Goal: Task Accomplishment & Management: Manage account settings

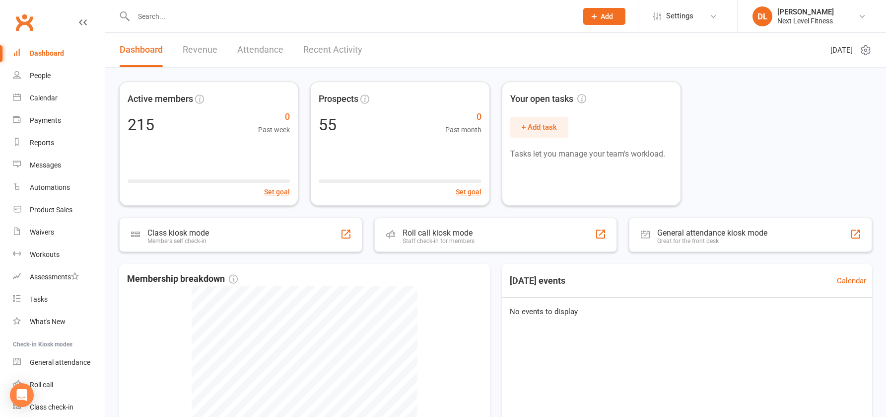
click at [146, 15] on input "text" at bounding box center [351, 16] width 440 height 14
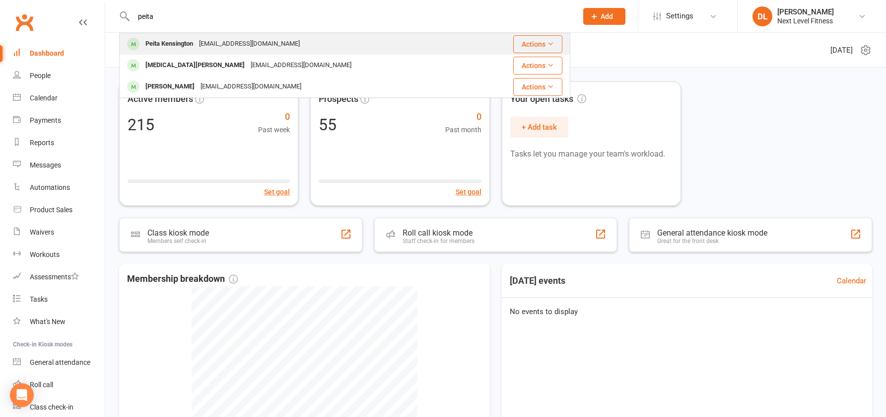
type input "peita"
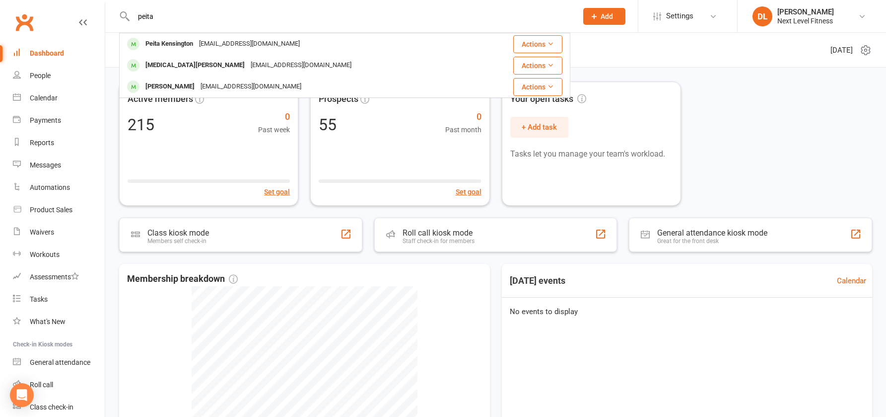
click at [184, 44] on div "Peita Kensington" at bounding box center [170, 44] width 54 height 14
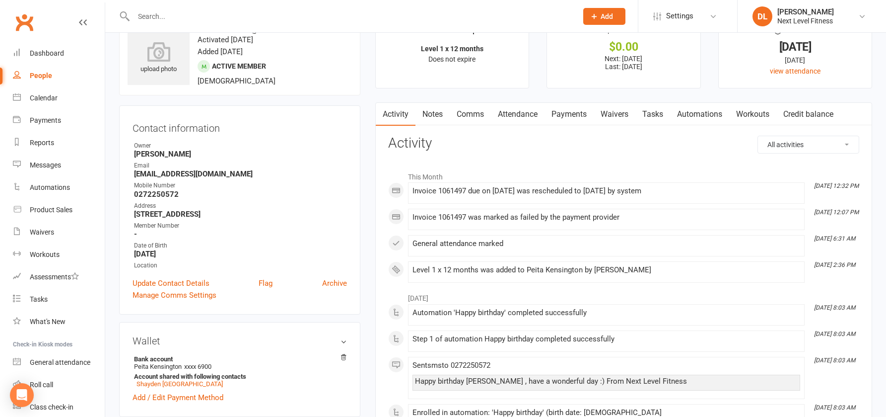
scroll to position [99, 0]
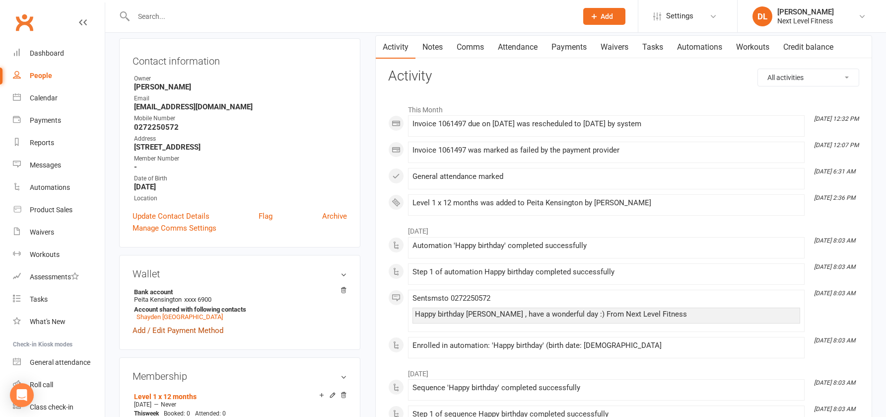
click at [195, 330] on link "Add / Edit Payment Method" at bounding box center [178, 330] width 91 height 12
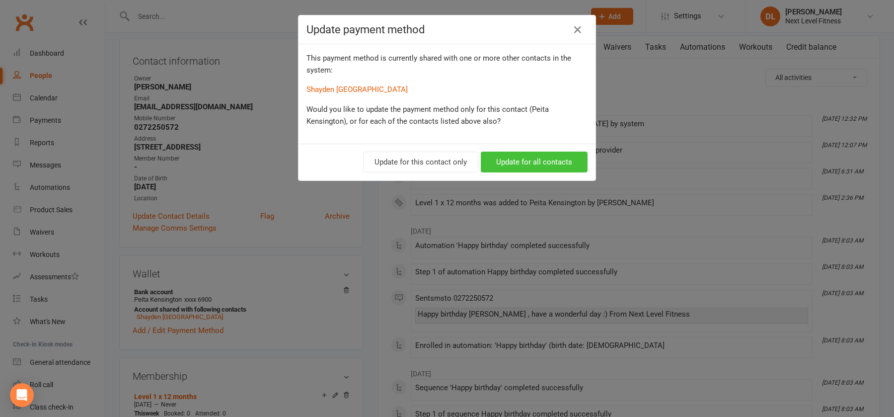
click at [496, 164] on button "Update for all contacts" at bounding box center [534, 161] width 107 height 21
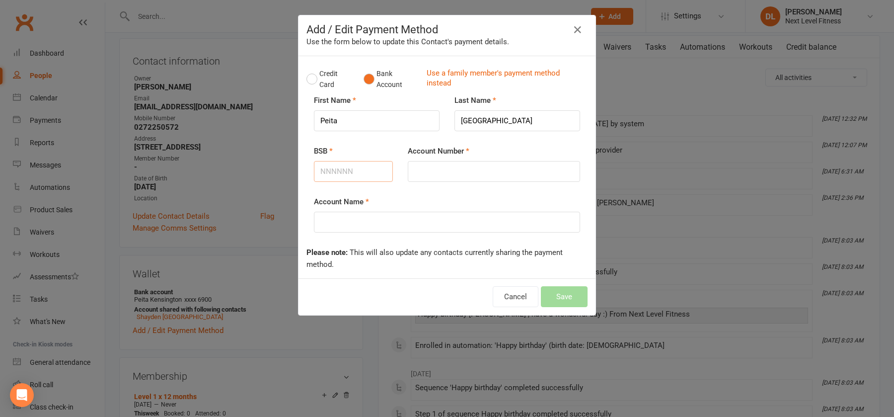
click at [352, 173] on input "BSB" at bounding box center [353, 171] width 79 height 21
type input "010707"
type input "013816948"
click at [347, 225] on input "Account Name" at bounding box center [447, 222] width 266 height 21
type input "Peita Kensington"
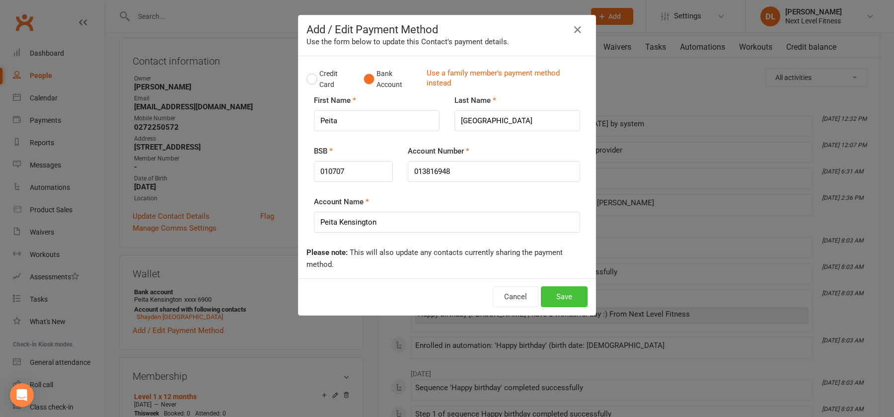
click at [554, 297] on button "Save" at bounding box center [564, 296] width 47 height 21
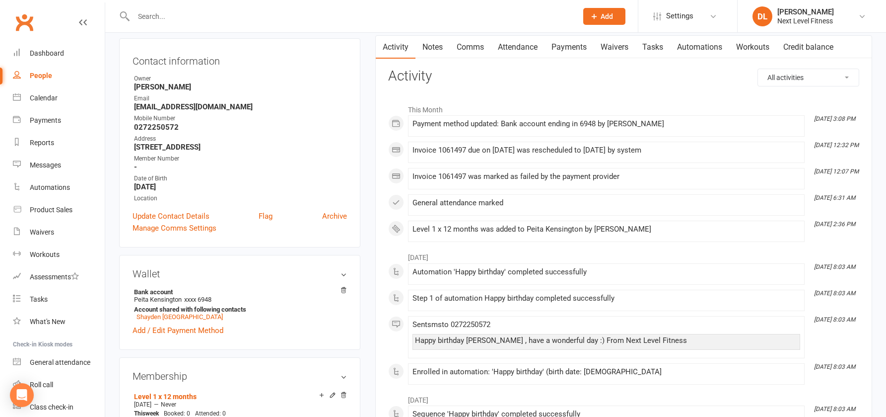
click at [572, 49] on link "Payments" at bounding box center [569, 47] width 49 height 23
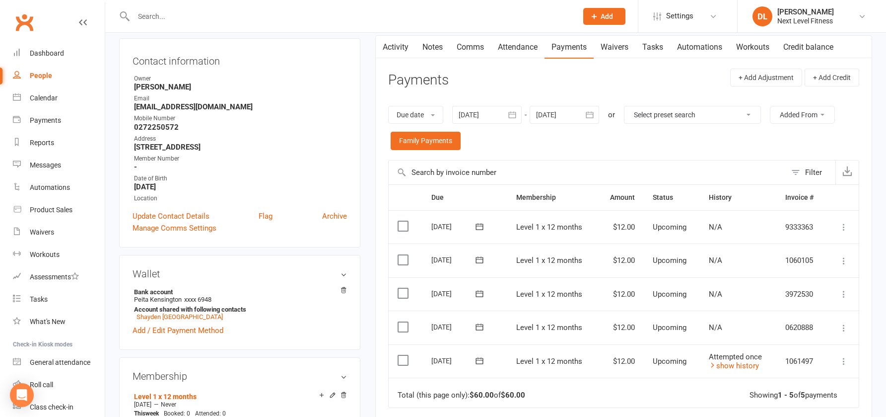
scroll to position [149, 0]
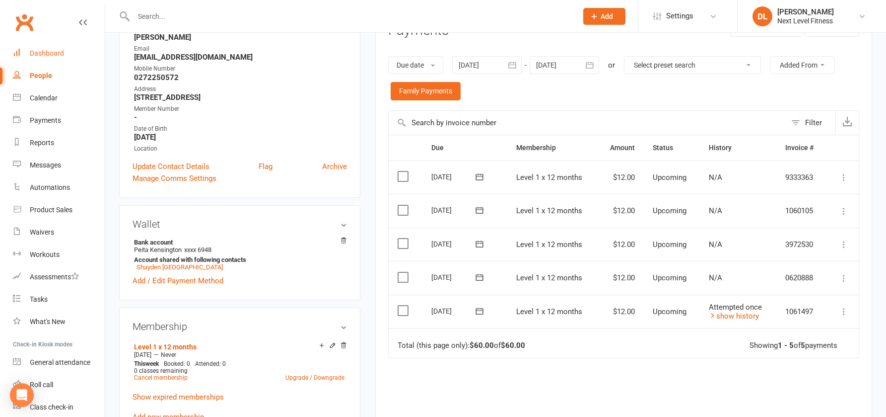
click at [45, 55] on div "Dashboard" at bounding box center [47, 53] width 34 height 8
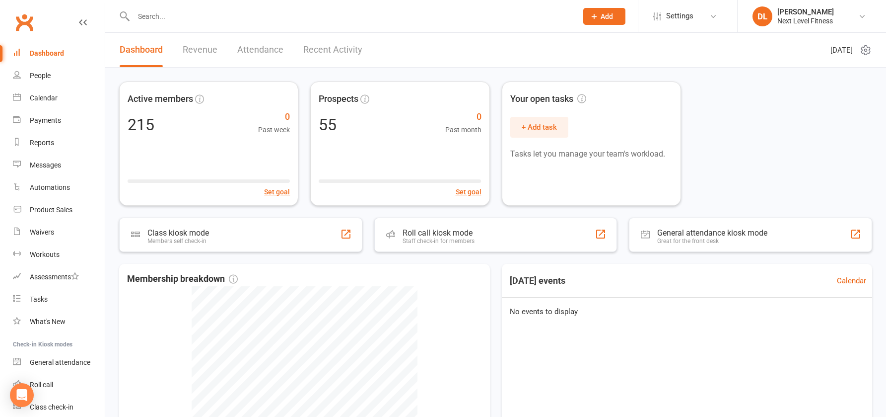
click at [147, 17] on input "text" at bounding box center [351, 16] width 440 height 14
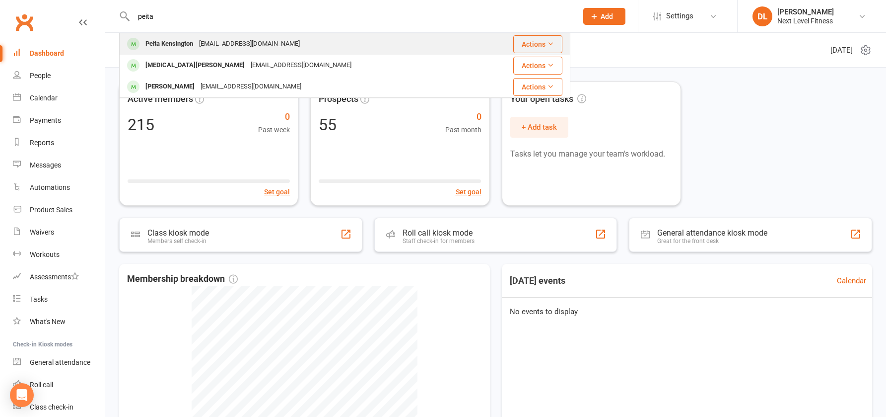
type input "peita"
click at [166, 46] on div "Peita Kensington" at bounding box center [170, 44] width 54 height 14
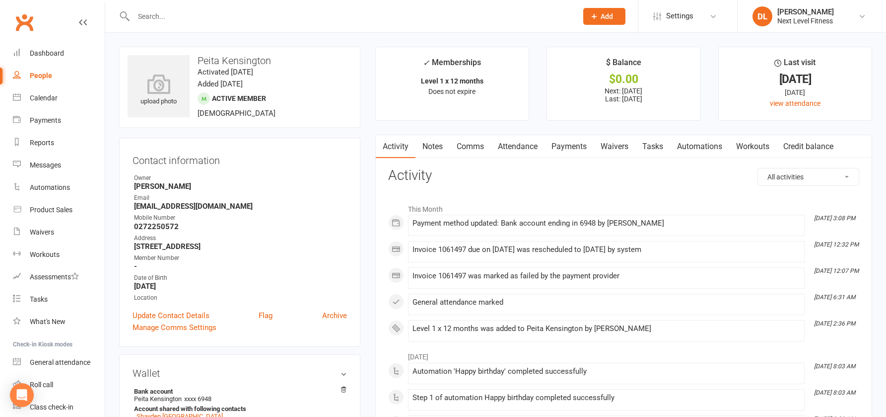
click at [565, 149] on link "Payments" at bounding box center [569, 146] width 49 height 23
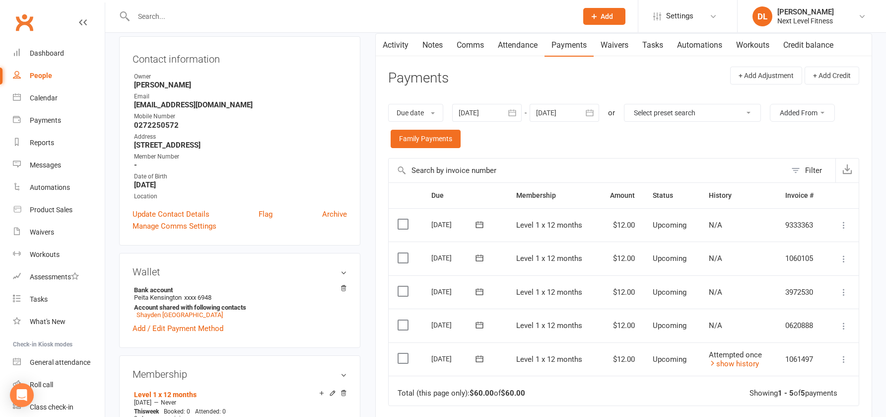
scroll to position [149, 0]
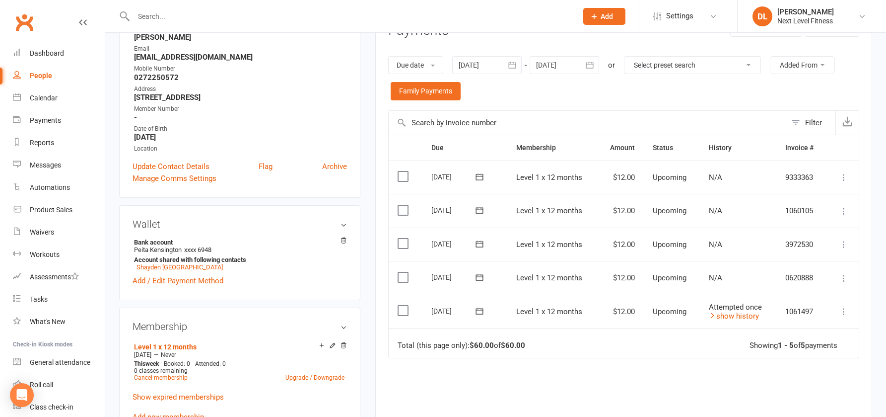
click at [843, 314] on icon at bounding box center [844, 311] width 10 height 10
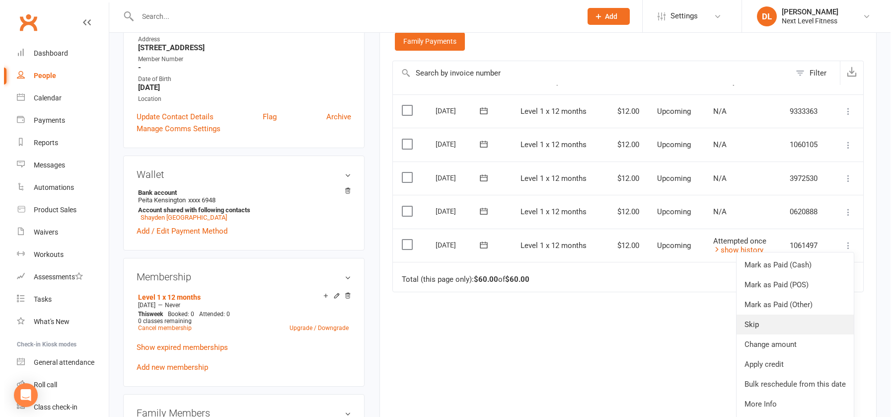
scroll to position [248, 0]
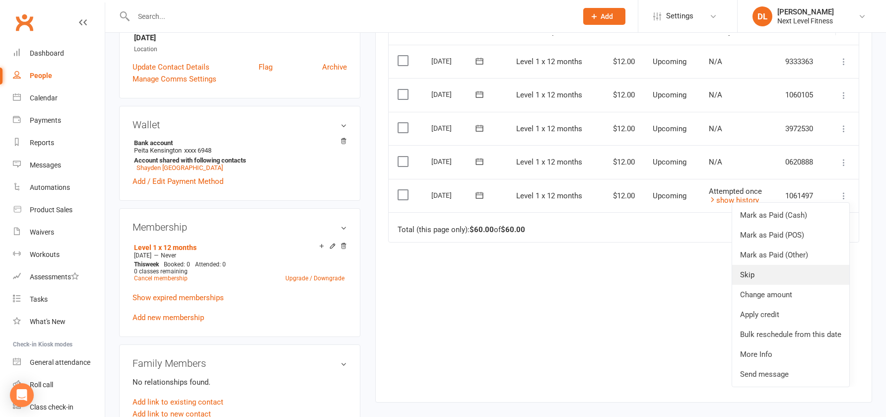
click at [773, 277] on link "Skip" at bounding box center [790, 275] width 117 height 20
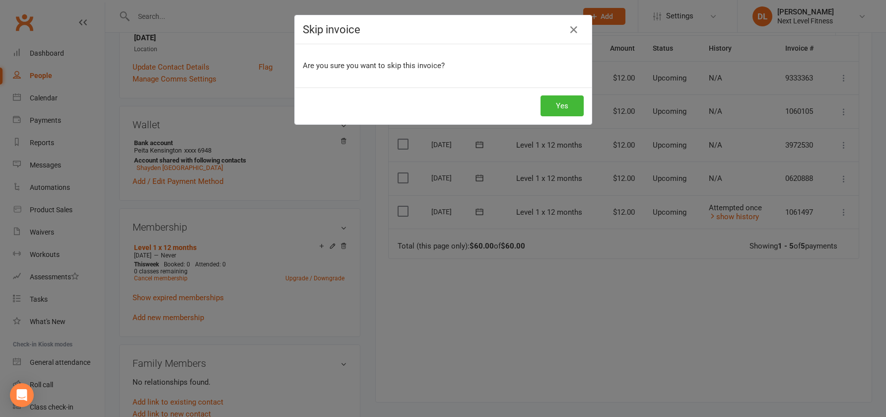
scroll to position [0, 0]
click at [571, 107] on button "Yes" at bounding box center [565, 105] width 43 height 21
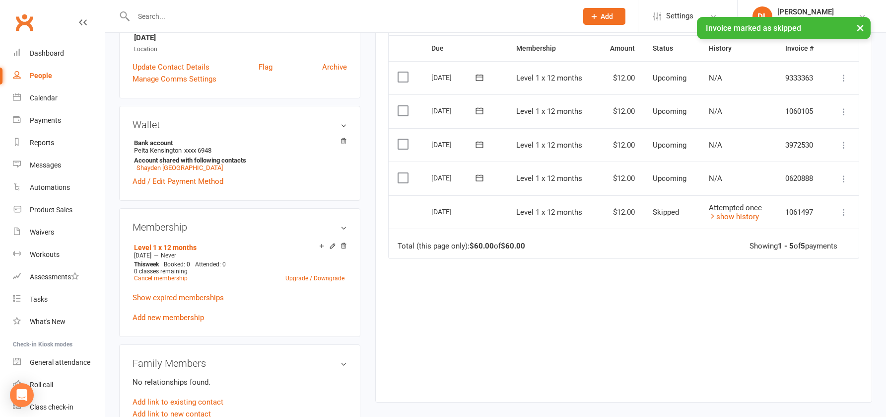
click at [843, 181] on icon at bounding box center [844, 179] width 10 height 10
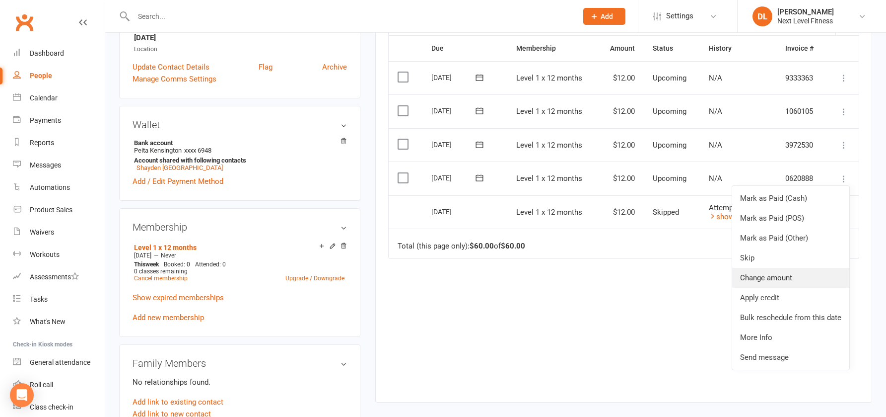
click at [772, 278] on link "Change amount" at bounding box center [790, 278] width 117 height 20
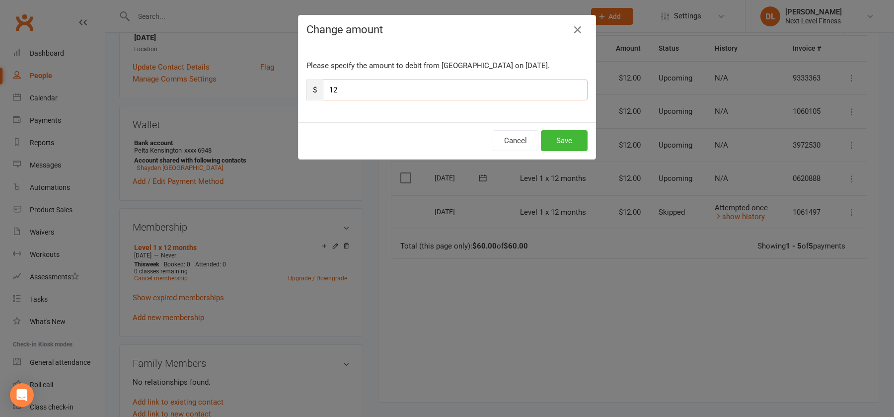
click at [326, 91] on input "12" at bounding box center [455, 89] width 265 height 21
click at [330, 91] on input "12" at bounding box center [455, 89] width 265 height 21
type input "24"
click at [556, 142] on button "Save" at bounding box center [564, 140] width 47 height 21
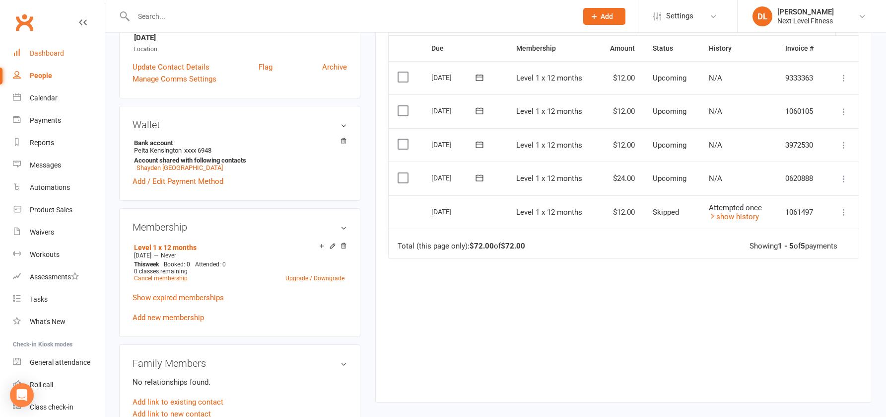
click at [51, 58] on link "Dashboard" at bounding box center [59, 53] width 92 height 22
